Goal: Transaction & Acquisition: Purchase product/service

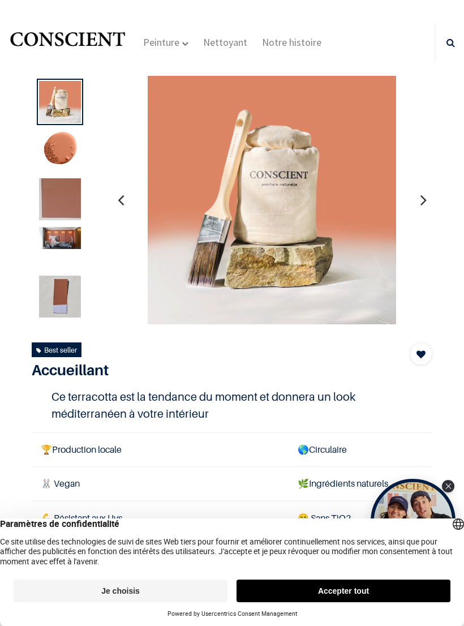
click at [63, 564] on div "Paramètres de confidentialité Ce site utilise des technologies de suivi de site…" at bounding box center [232, 542] width 464 height 48
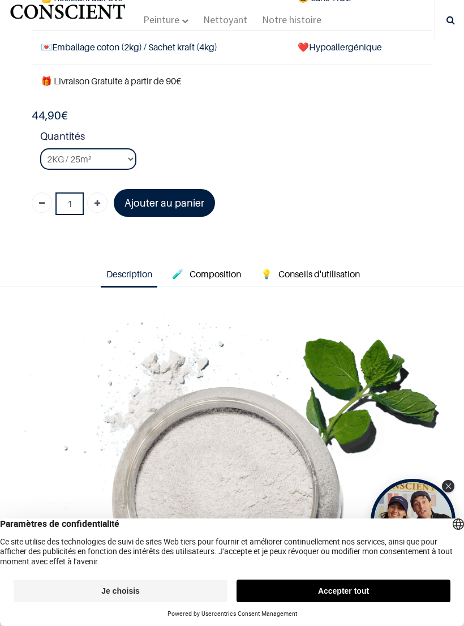
scroll to position [458, 0]
